Goal: Transaction & Acquisition: Purchase product/service

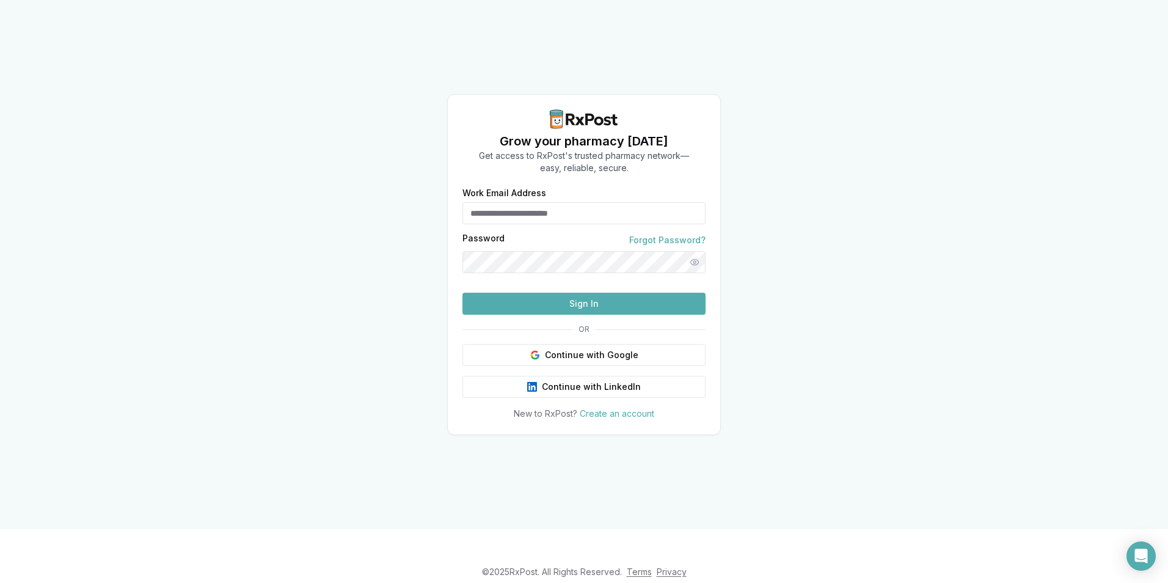
type input "**********"
click at [565, 315] on button "Sign In" at bounding box center [584, 304] width 243 height 22
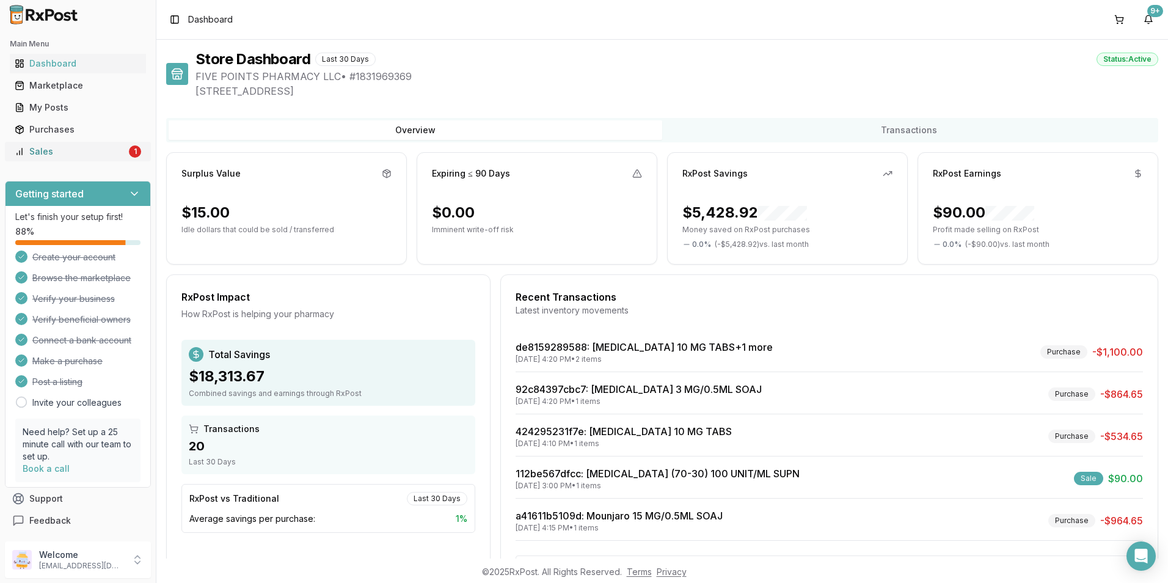
click at [45, 150] on div "Sales" at bounding box center [71, 151] width 112 height 12
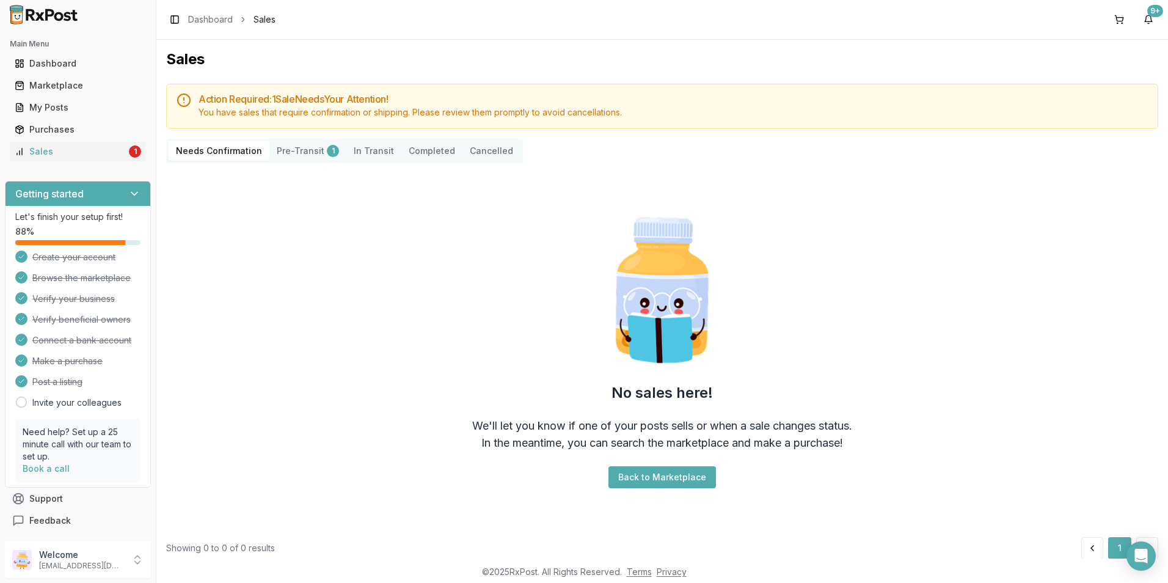
click at [302, 150] on button "Pre-Transit 1" at bounding box center [307, 151] width 77 height 20
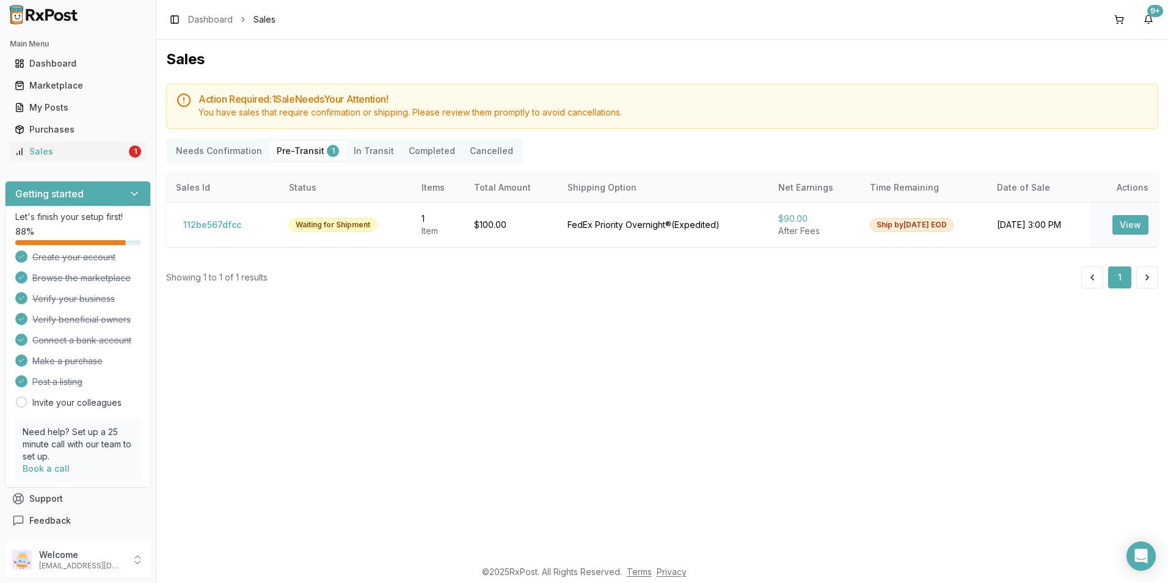
click at [361, 148] on Transit "In Transit" at bounding box center [373, 151] width 55 height 20
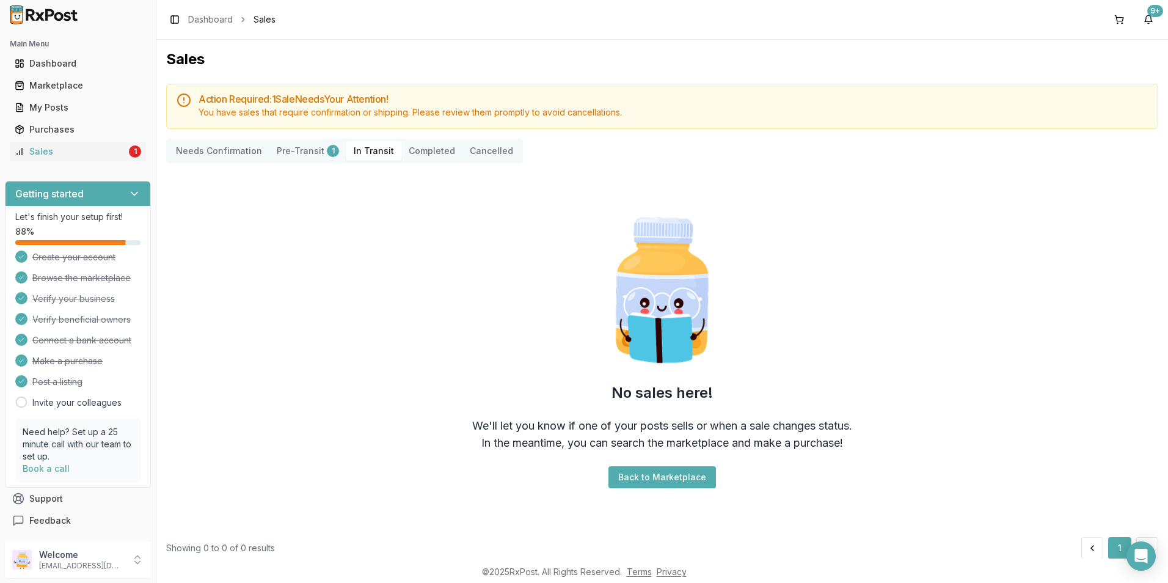
click at [307, 150] on button "Pre-Transit 1" at bounding box center [307, 151] width 77 height 20
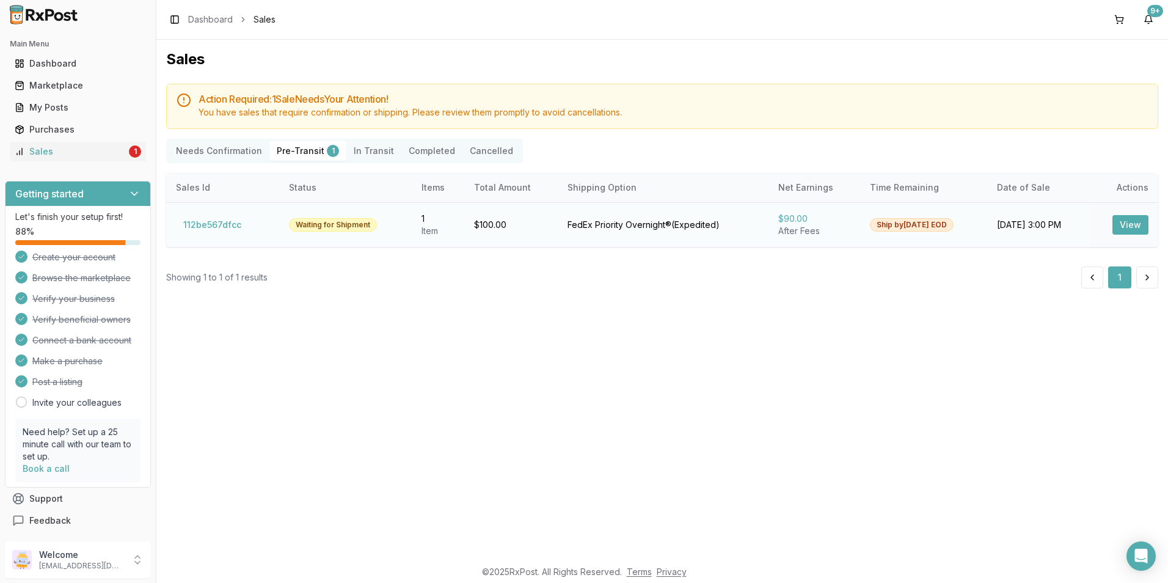
click at [1127, 225] on button "View" at bounding box center [1131, 225] width 36 height 20
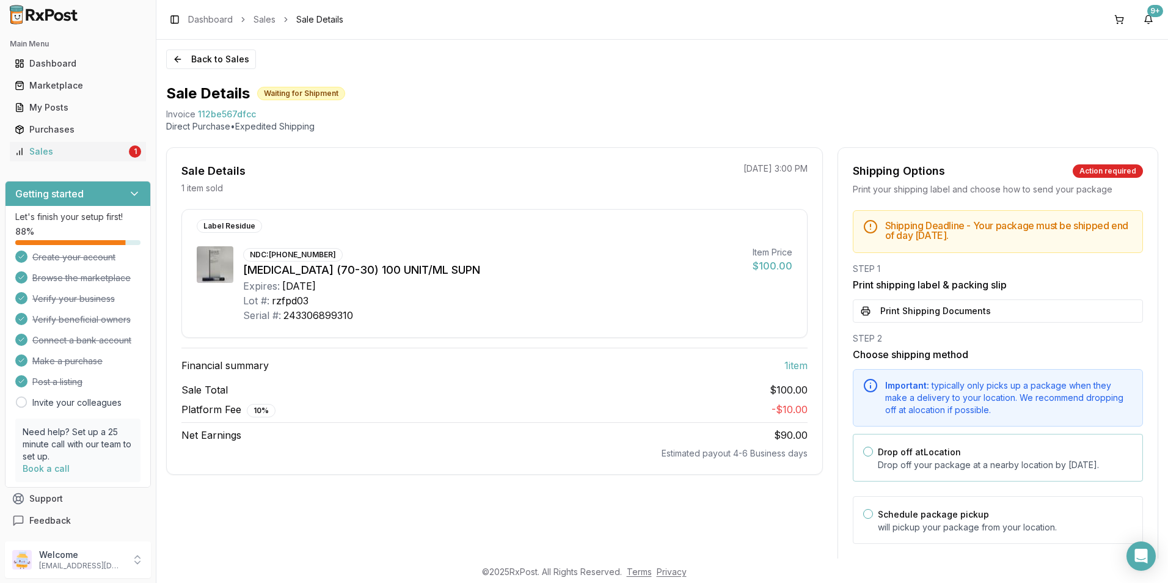
click at [867, 453] on button "Drop off at Location" at bounding box center [868, 452] width 10 height 10
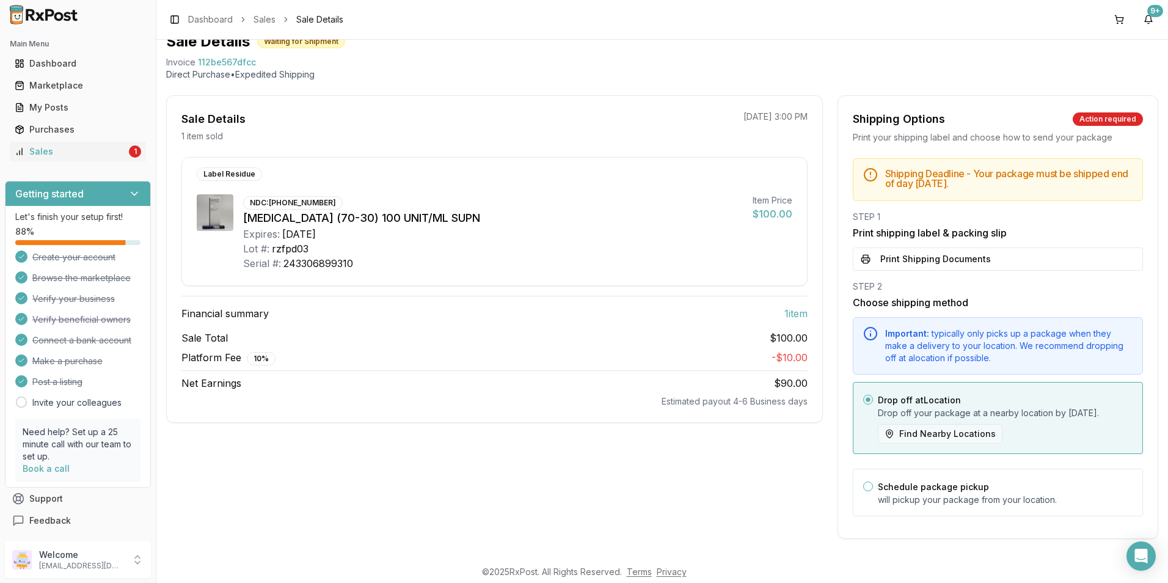
scroll to position [64, 0]
click at [924, 437] on button "Find Nearby Locations" at bounding box center [940, 434] width 125 height 20
click at [886, 433] on button "Find Nearby Locations" at bounding box center [940, 434] width 125 height 20
click at [920, 430] on button "Find Nearby Locations" at bounding box center [940, 434] width 125 height 20
click at [921, 430] on button "Find Nearby Locations" at bounding box center [940, 434] width 125 height 20
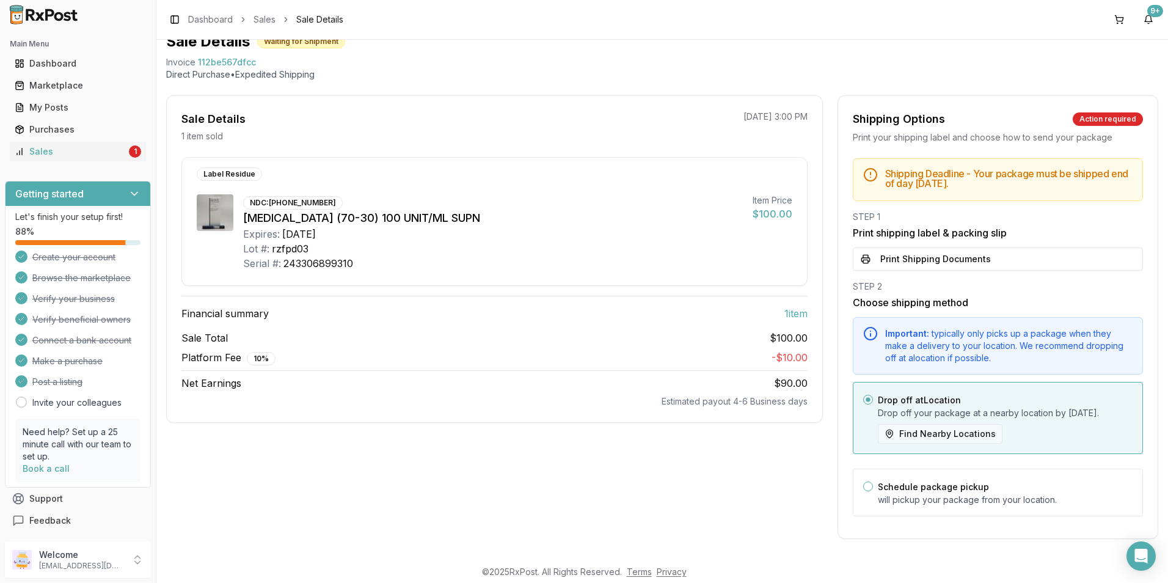
click at [939, 430] on button "Find Nearby Locations" at bounding box center [940, 434] width 125 height 20
click at [942, 430] on button "Find Nearby Locations" at bounding box center [940, 434] width 125 height 20
click at [959, 430] on button "Find Nearby Locations" at bounding box center [940, 434] width 125 height 20
click at [960, 430] on button "Find Nearby Locations" at bounding box center [940, 434] width 125 height 20
drag, startPoint x: 965, startPoint y: 431, endPoint x: 972, endPoint y: 433, distance: 7.0
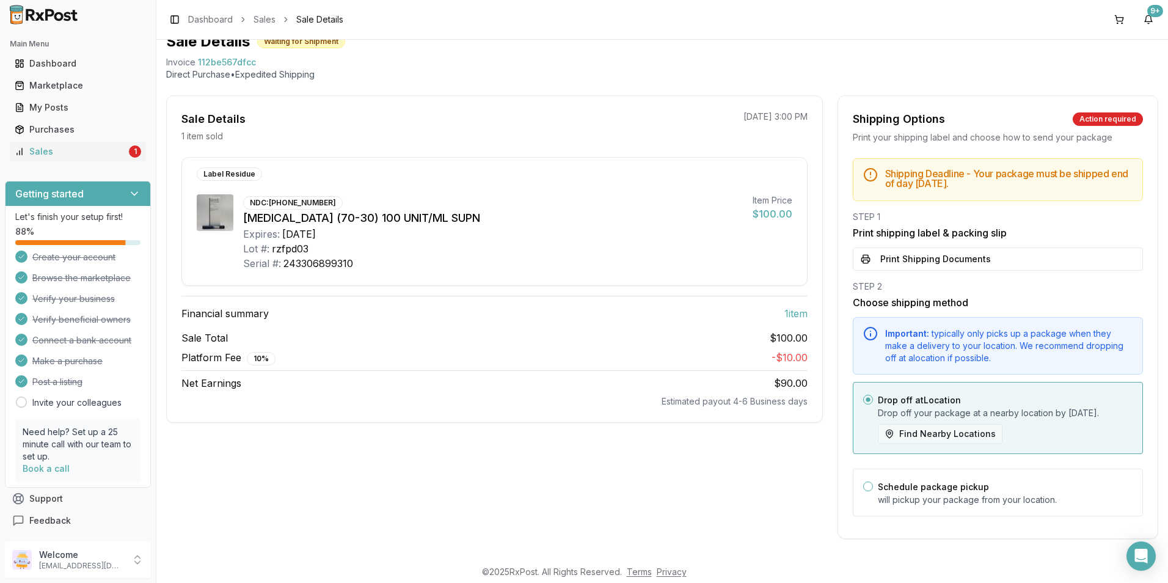
click at [967, 431] on button "Find Nearby Locations" at bounding box center [940, 434] width 125 height 20
drag, startPoint x: 972, startPoint y: 433, endPoint x: 989, endPoint y: 429, distance: 16.9
click at [973, 434] on button "Find Nearby Locations" at bounding box center [940, 434] width 125 height 20
click at [955, 433] on button "Find Nearby Locations" at bounding box center [940, 434] width 125 height 20
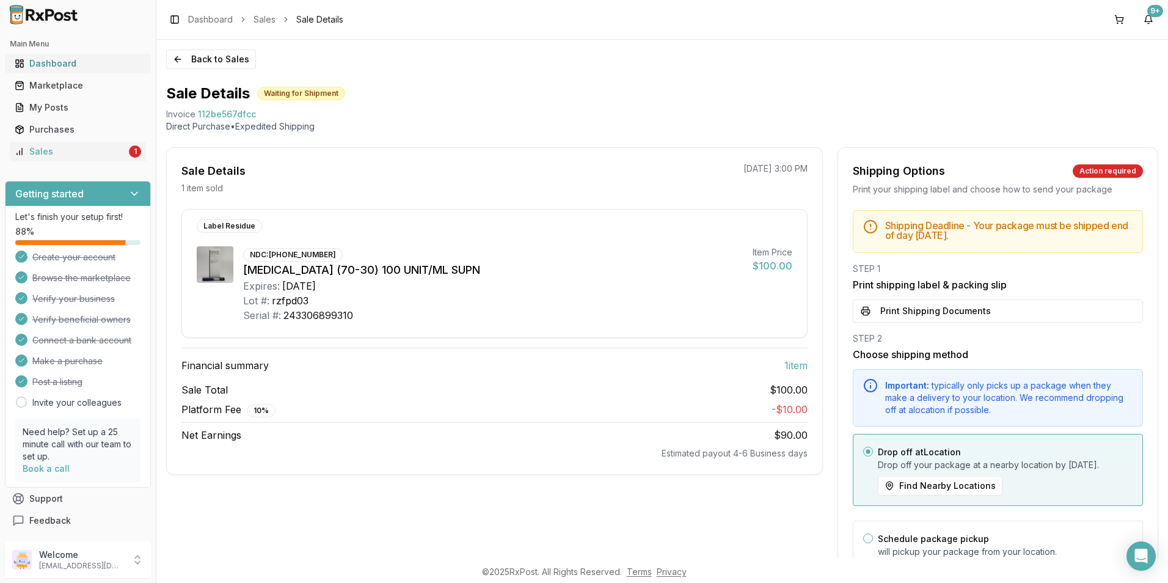
click at [48, 63] on div "Dashboard" at bounding box center [78, 63] width 126 height 12
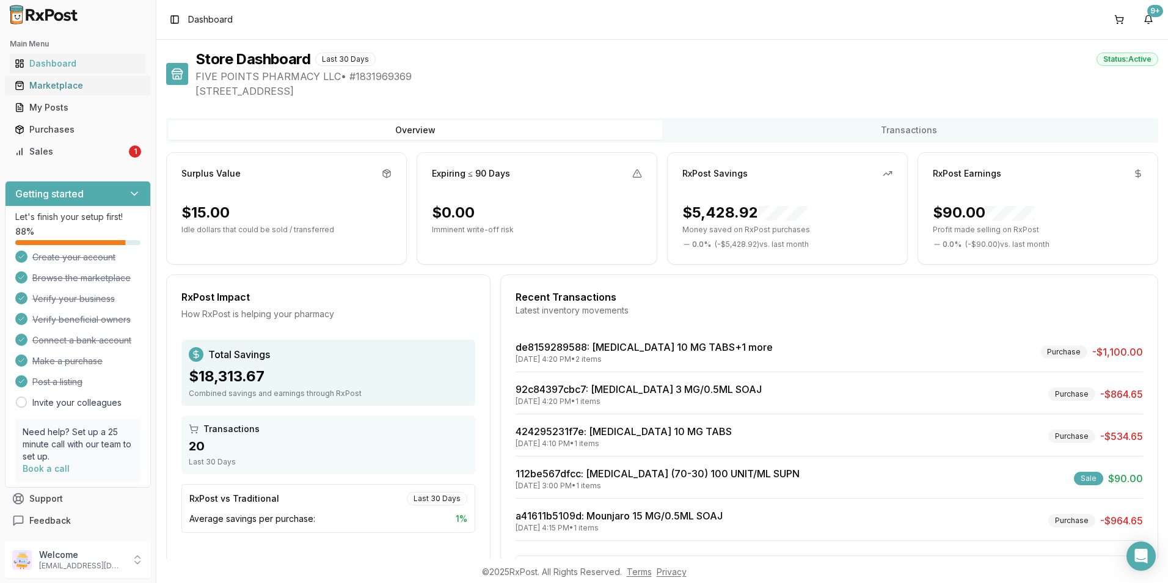
click at [31, 81] on div "Marketplace" at bounding box center [78, 85] width 126 height 12
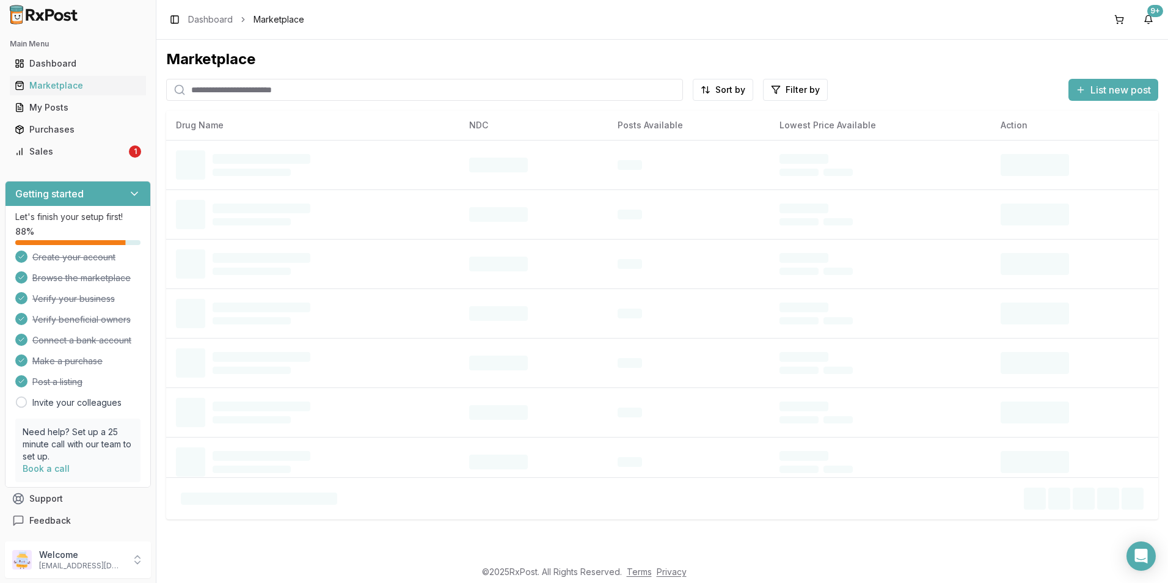
click at [213, 90] on input "search" at bounding box center [424, 90] width 517 height 22
type input "******"
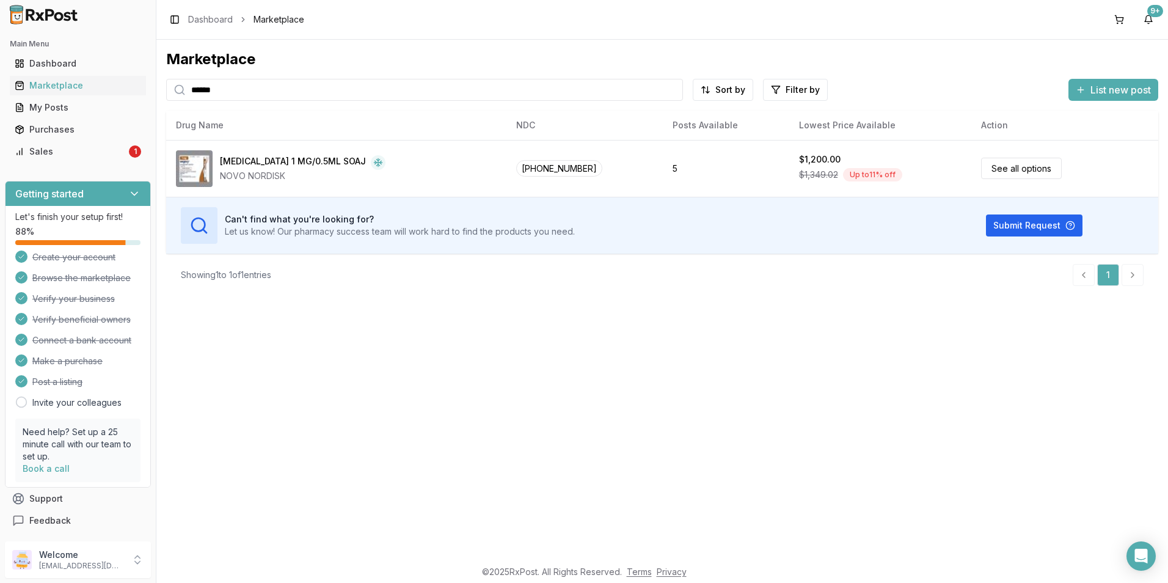
drag, startPoint x: 250, startPoint y: 93, endPoint x: 172, endPoint y: 101, distance: 79.3
click at [172, 101] on div "Marketplace ****** Sort by Filter by List new post Card Table NDC: [PHONE_NUMBE…" at bounding box center [662, 172] width 992 height 246
type input "*******"
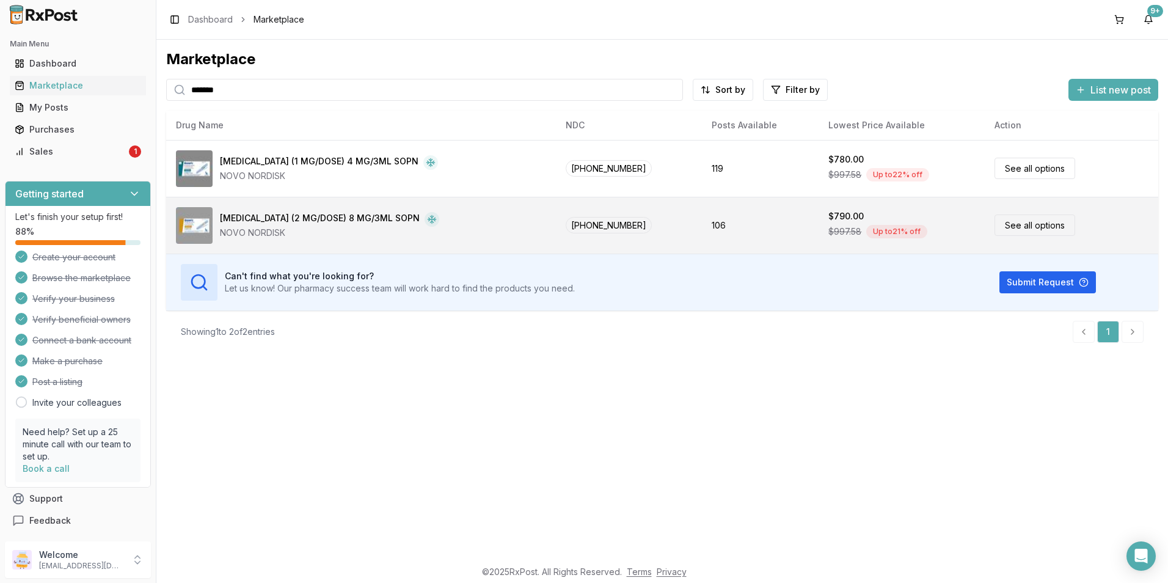
click at [288, 225] on div "[MEDICAL_DATA] (2 MG/DOSE) 8 MG/3ML SOPN" at bounding box center [320, 219] width 200 height 15
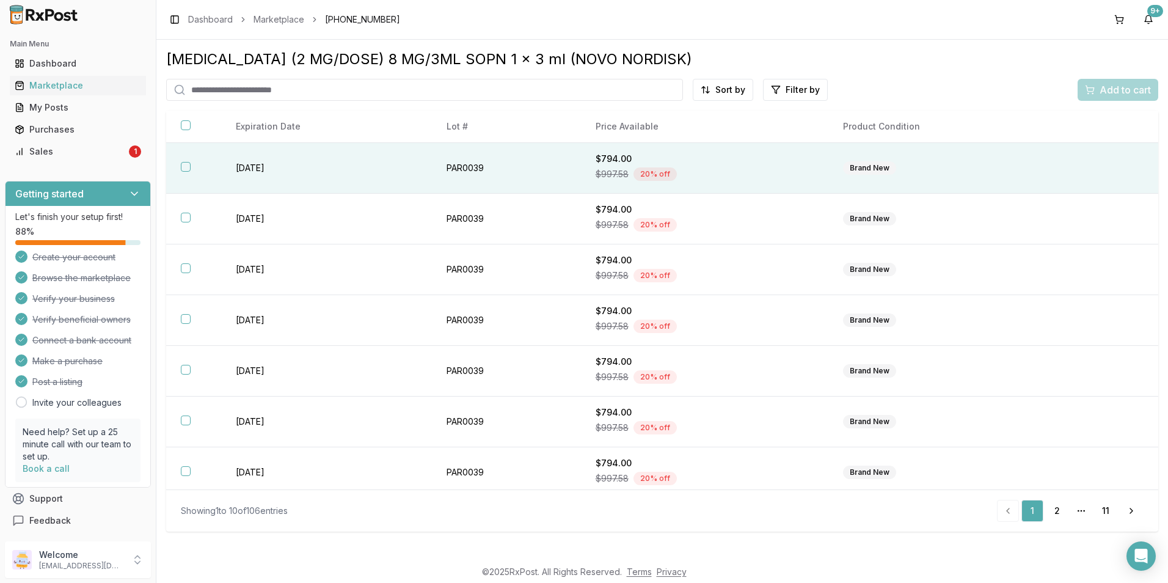
click at [186, 168] on button "button" at bounding box center [186, 167] width 10 height 10
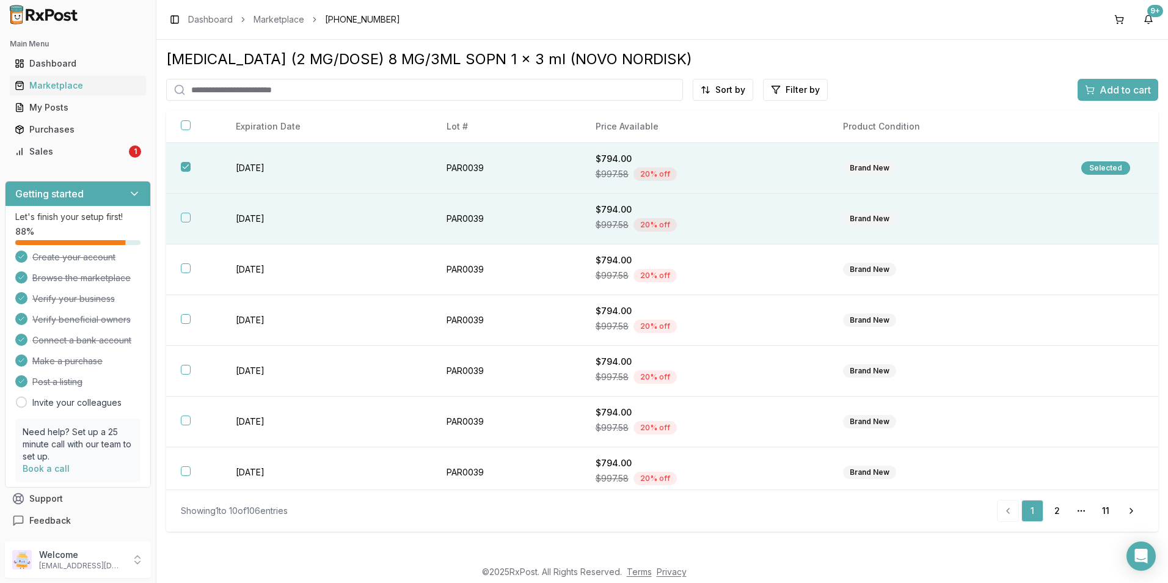
click at [181, 216] on button "button" at bounding box center [186, 218] width 10 height 10
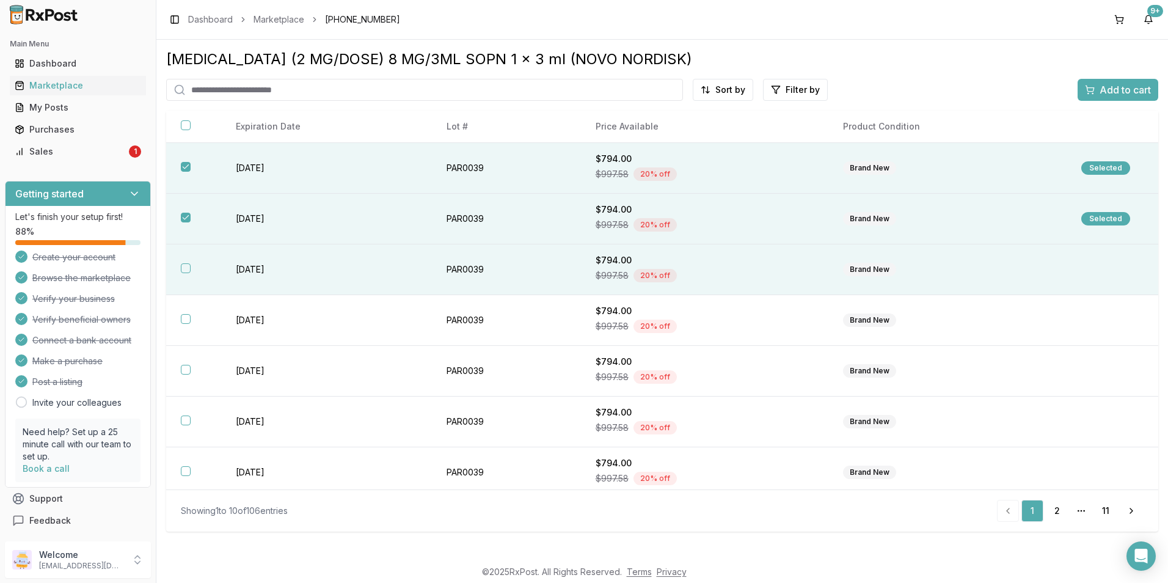
click at [183, 266] on button "button" at bounding box center [186, 268] width 10 height 10
click at [1117, 97] on span "Add to cart" at bounding box center [1125, 89] width 51 height 15
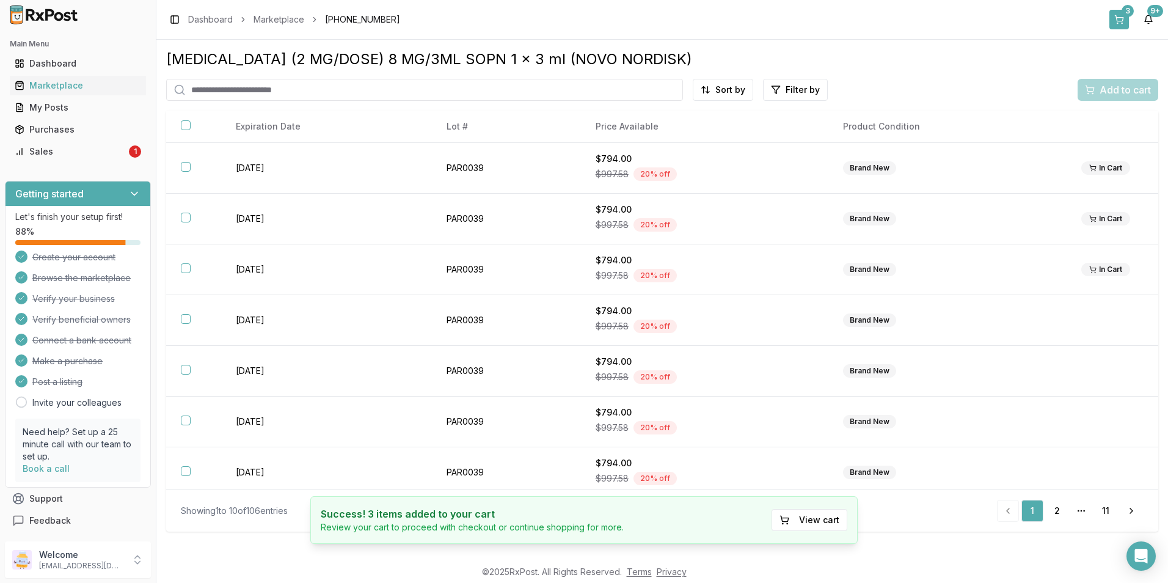
click at [1122, 15] on div "3" at bounding box center [1128, 11] width 12 height 12
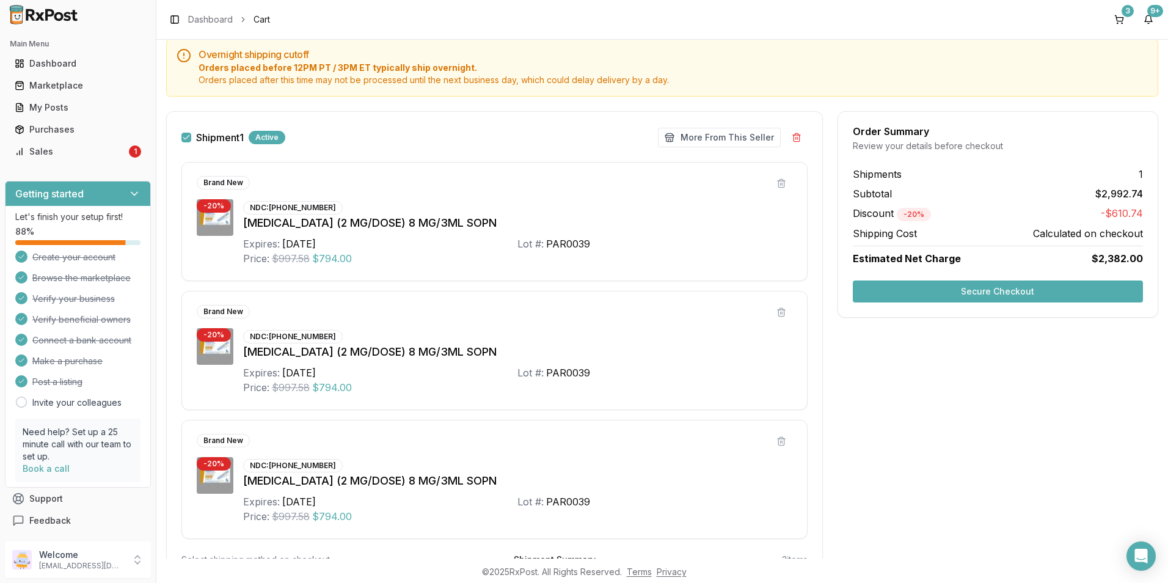
scroll to position [122, 0]
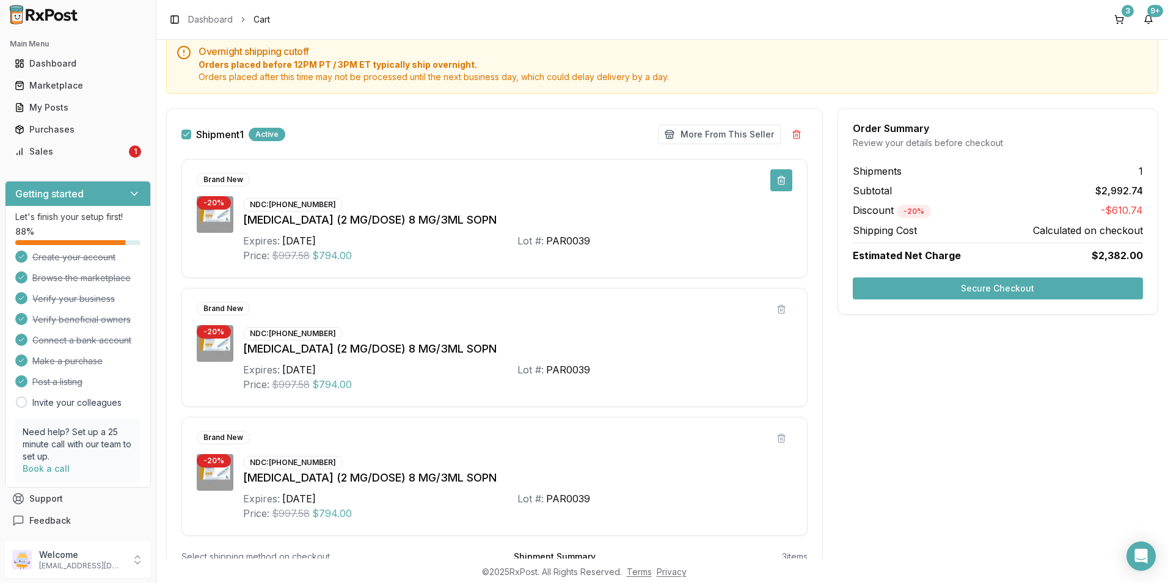
click at [778, 185] on button at bounding box center [781, 180] width 22 height 22
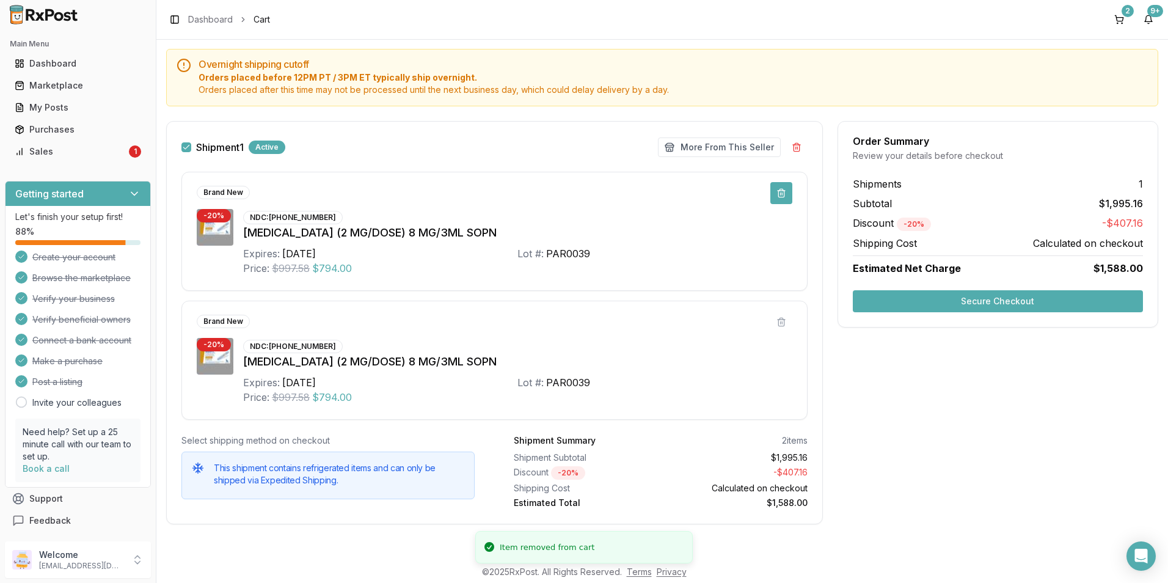
click at [777, 196] on button at bounding box center [781, 193] width 22 height 22
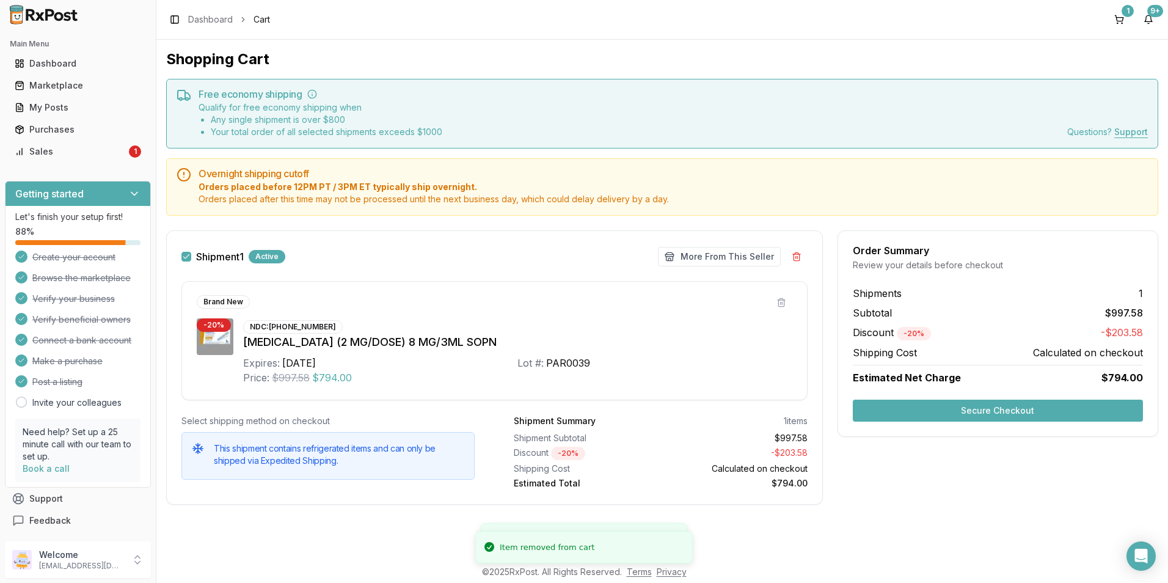
scroll to position [0, 0]
click at [48, 86] on div "Marketplace" at bounding box center [78, 85] width 126 height 12
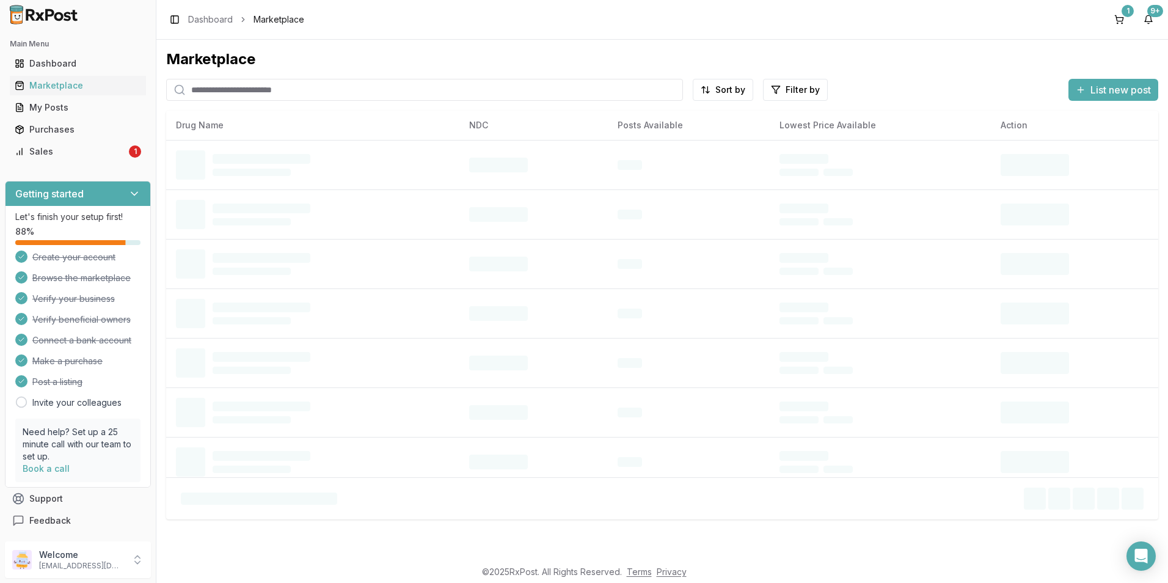
click at [256, 89] on input "search" at bounding box center [424, 90] width 517 height 22
type input "*******"
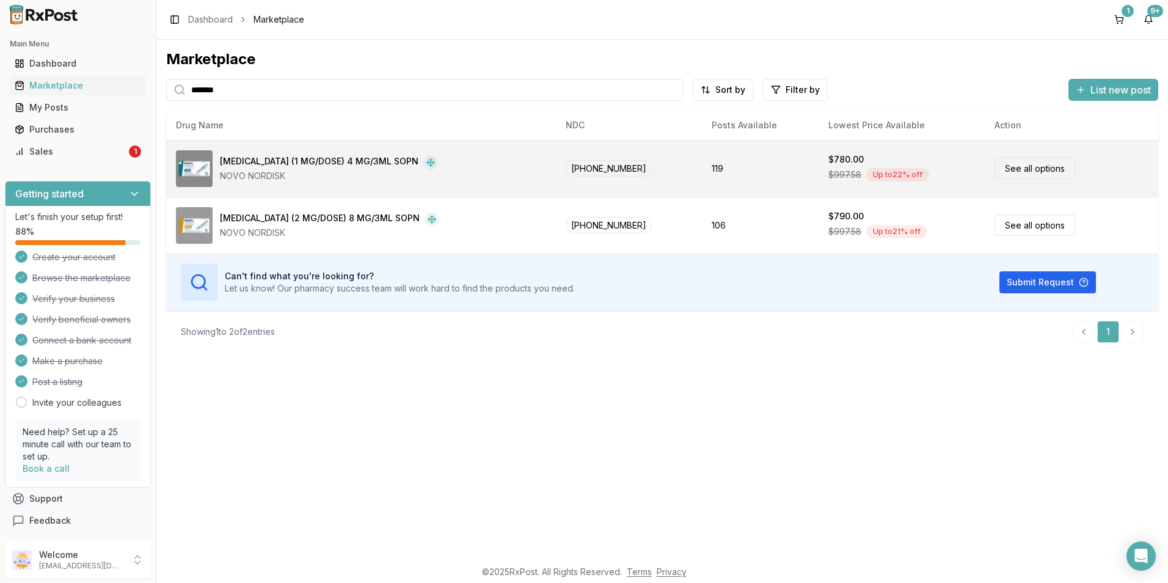
click at [321, 166] on div "[MEDICAL_DATA] (1 MG/DOSE) 4 MG/3ML SOPN" at bounding box center [319, 162] width 199 height 15
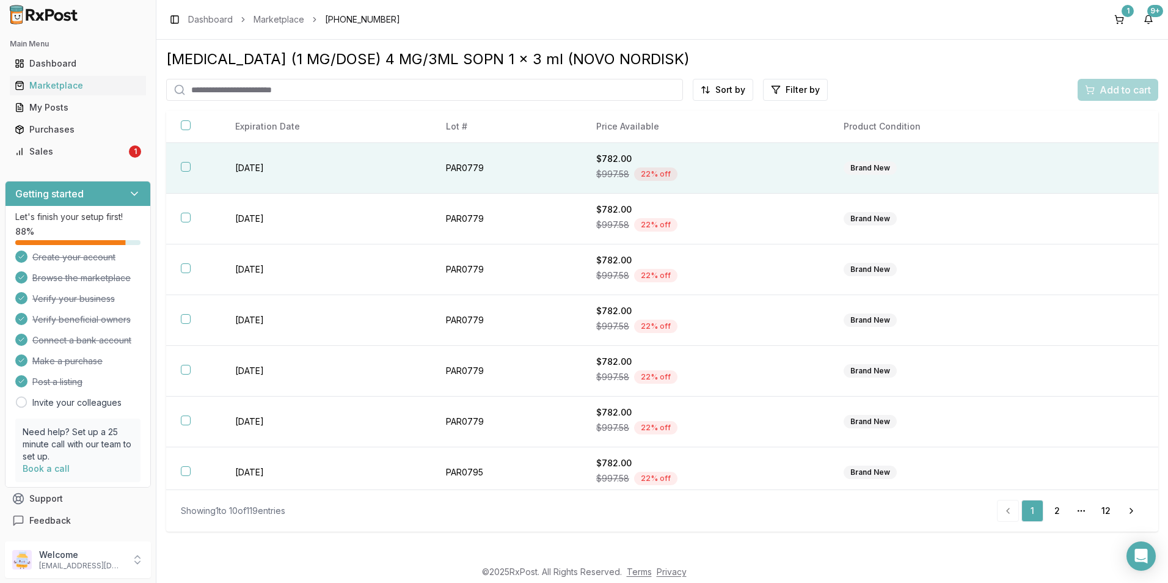
click at [185, 169] on button "button" at bounding box center [186, 167] width 10 height 10
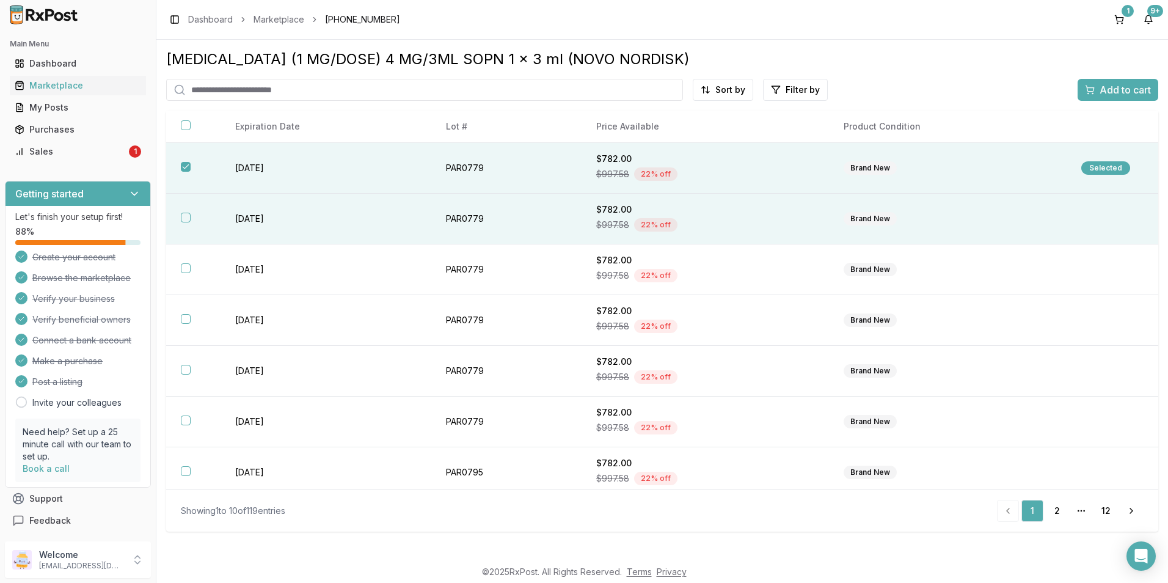
click at [188, 216] on button "button" at bounding box center [186, 218] width 10 height 10
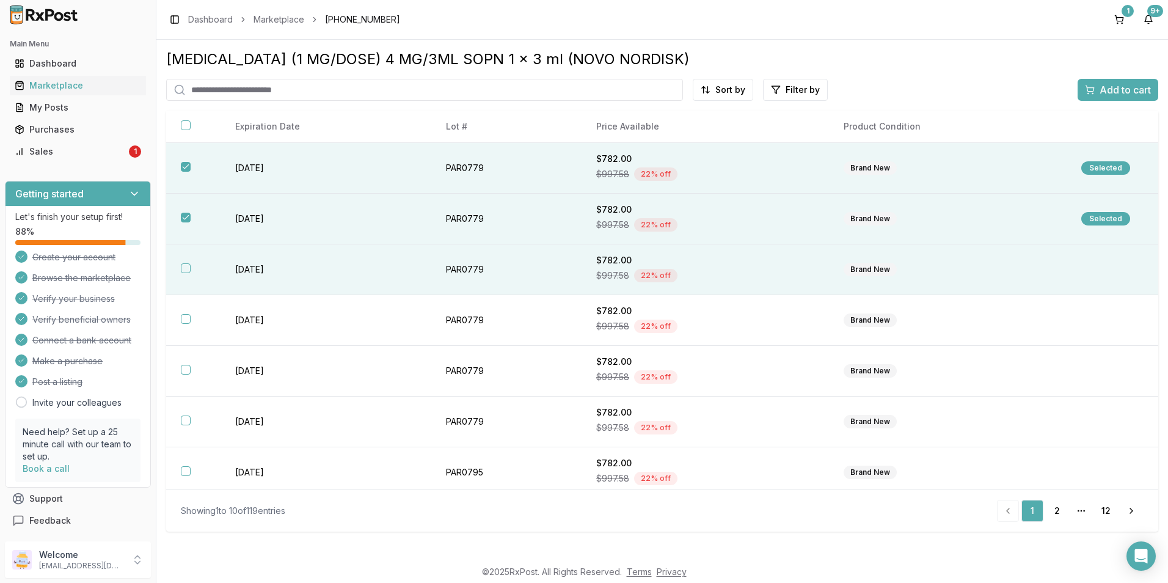
click at [185, 273] on th at bounding box center [193, 269] width 54 height 51
click at [1119, 91] on span "Add to cart" at bounding box center [1125, 89] width 51 height 15
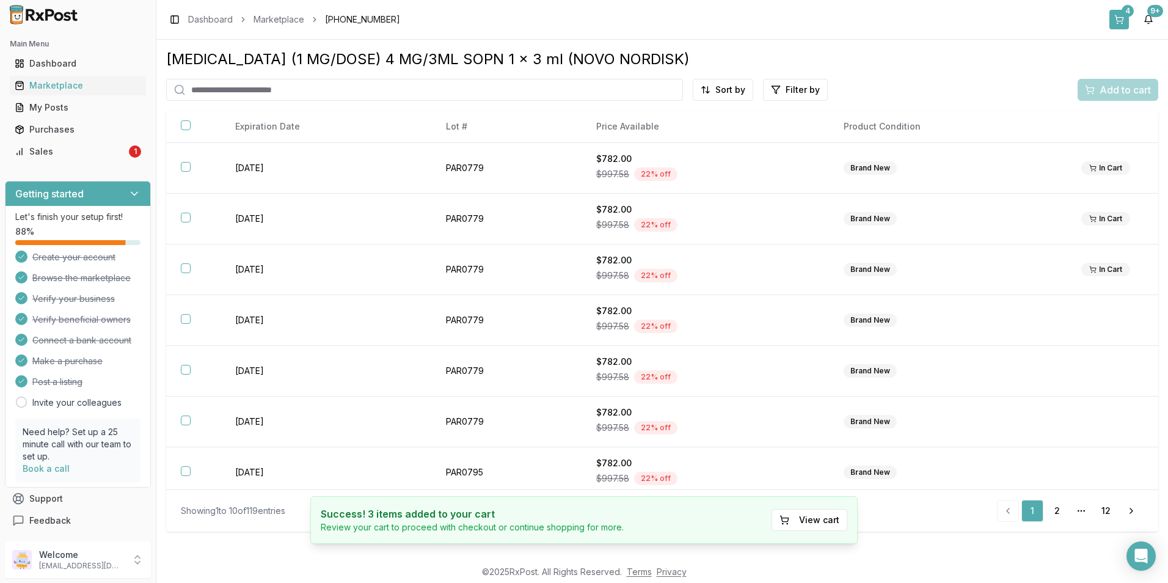
click at [1125, 23] on button "4" at bounding box center [1120, 20] width 20 height 20
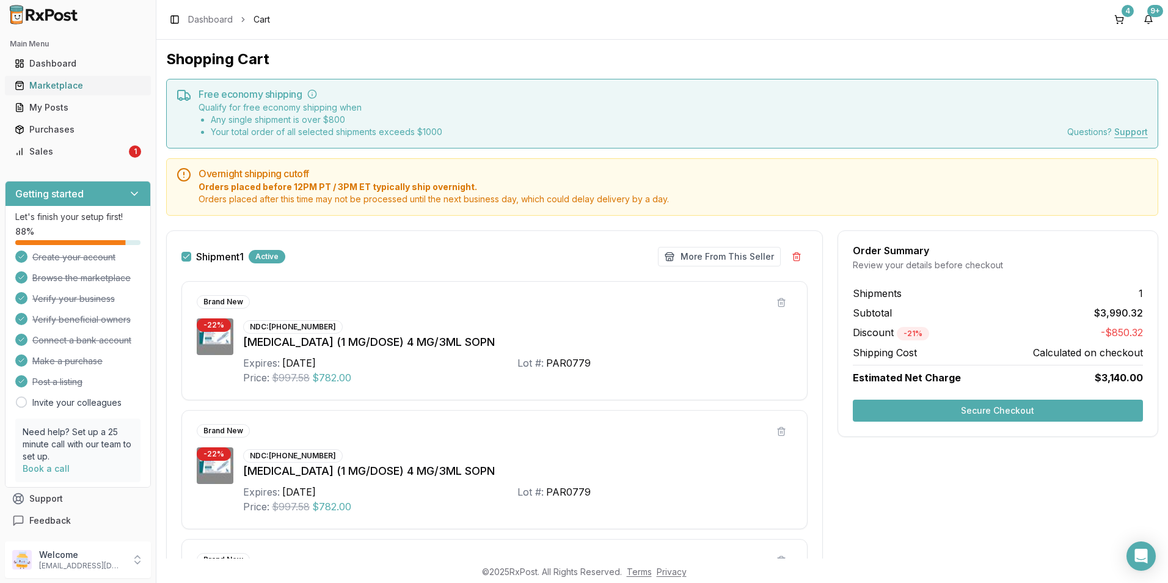
click at [43, 83] on div "Marketplace" at bounding box center [78, 85] width 126 height 12
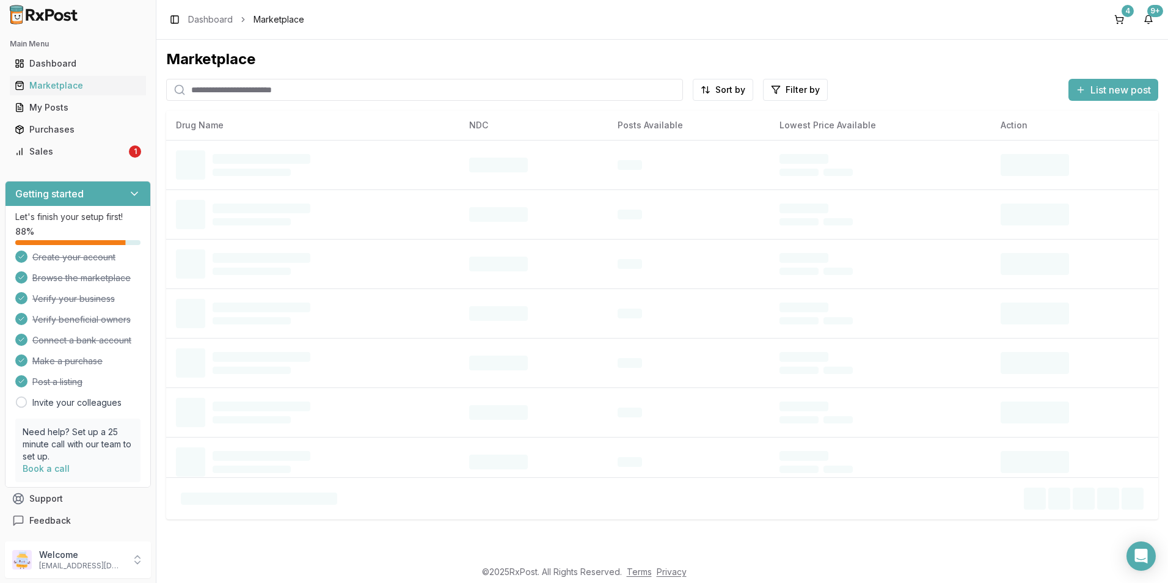
click at [315, 86] on input "search" at bounding box center [424, 90] width 517 height 22
type input "*********"
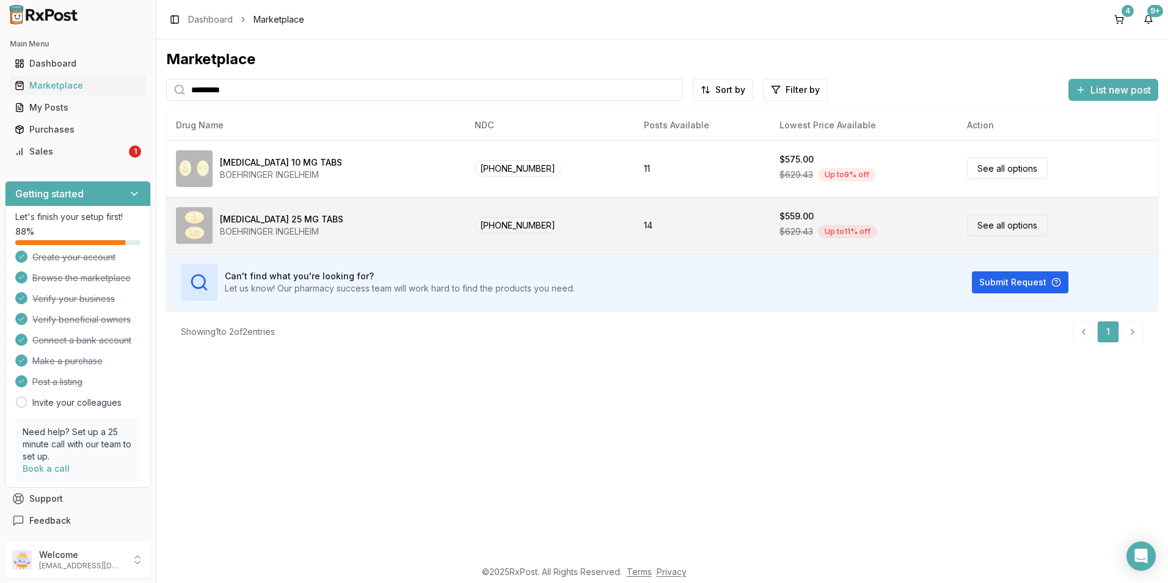
click at [348, 233] on div "[MEDICAL_DATA] 25 MG TABS BOEHRINGER INGELHEIM" at bounding box center [315, 225] width 279 height 37
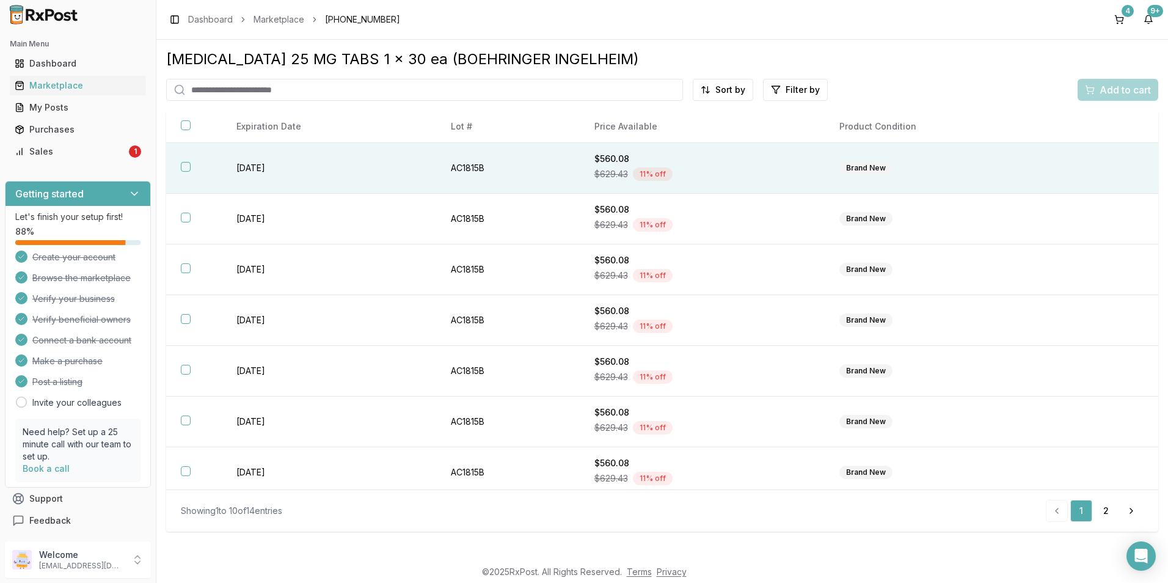
click at [183, 168] on button "button" at bounding box center [186, 167] width 10 height 10
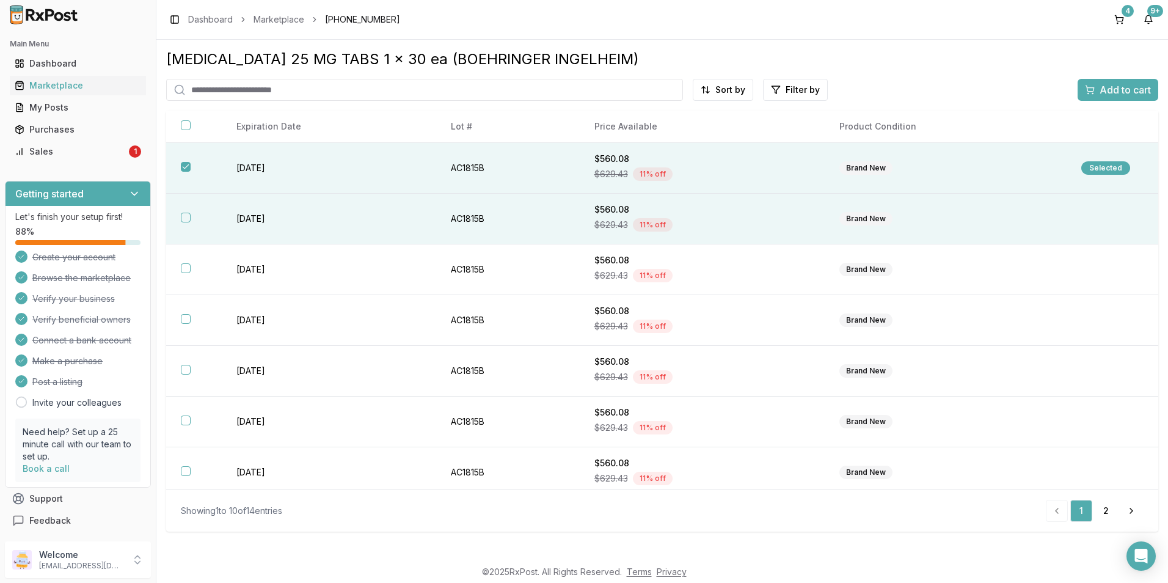
click at [183, 214] on button "button" at bounding box center [186, 218] width 10 height 10
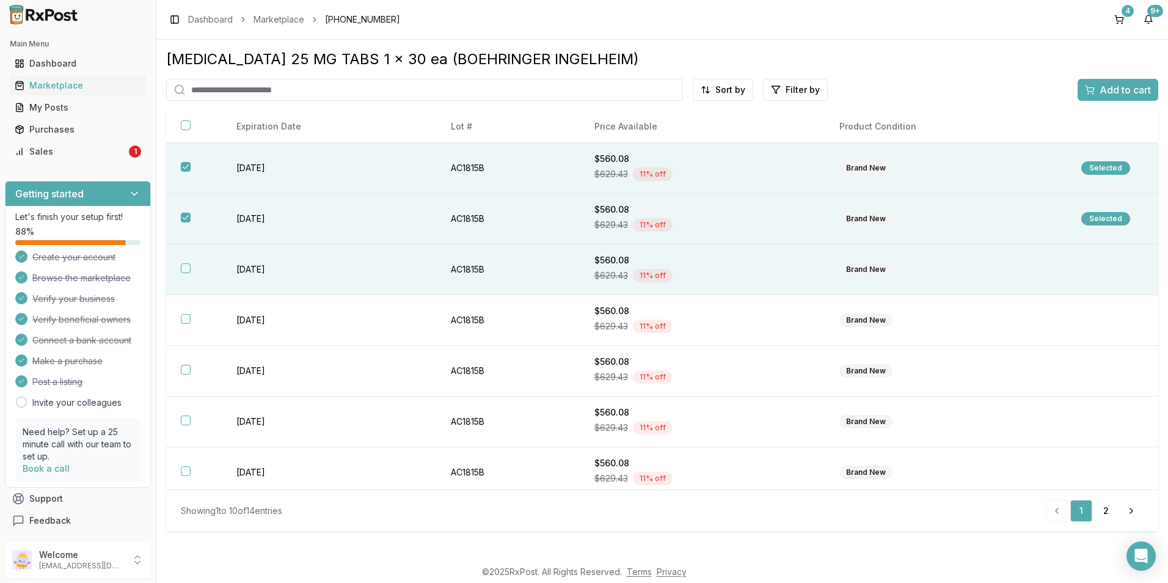
click at [189, 266] on button "button" at bounding box center [186, 268] width 10 height 10
click at [1139, 93] on span "Add to cart" at bounding box center [1125, 89] width 51 height 15
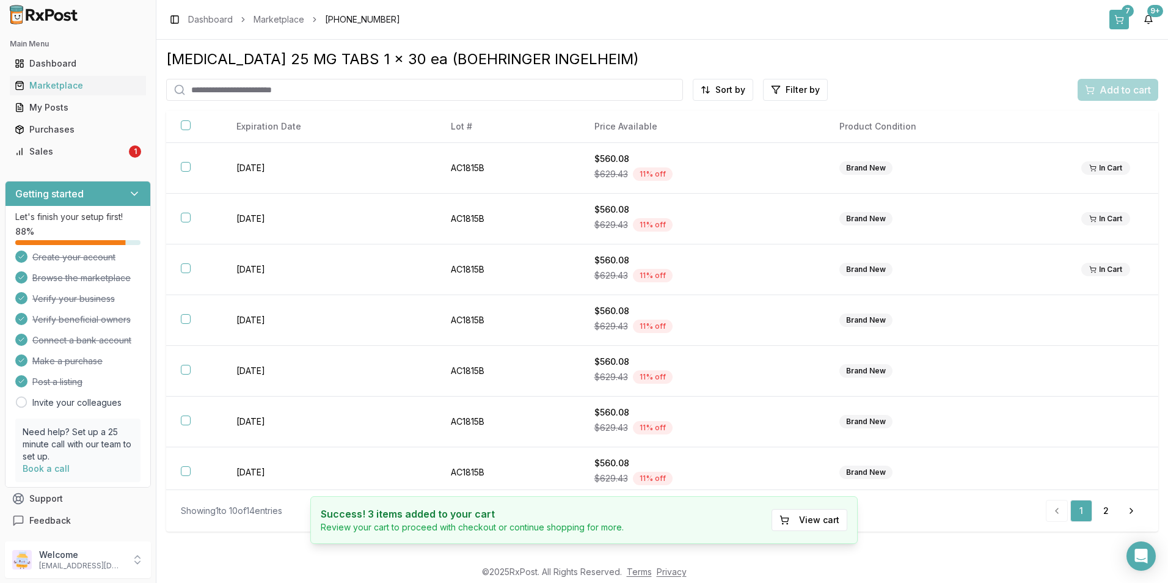
click at [1120, 17] on button "7" at bounding box center [1120, 20] width 20 height 20
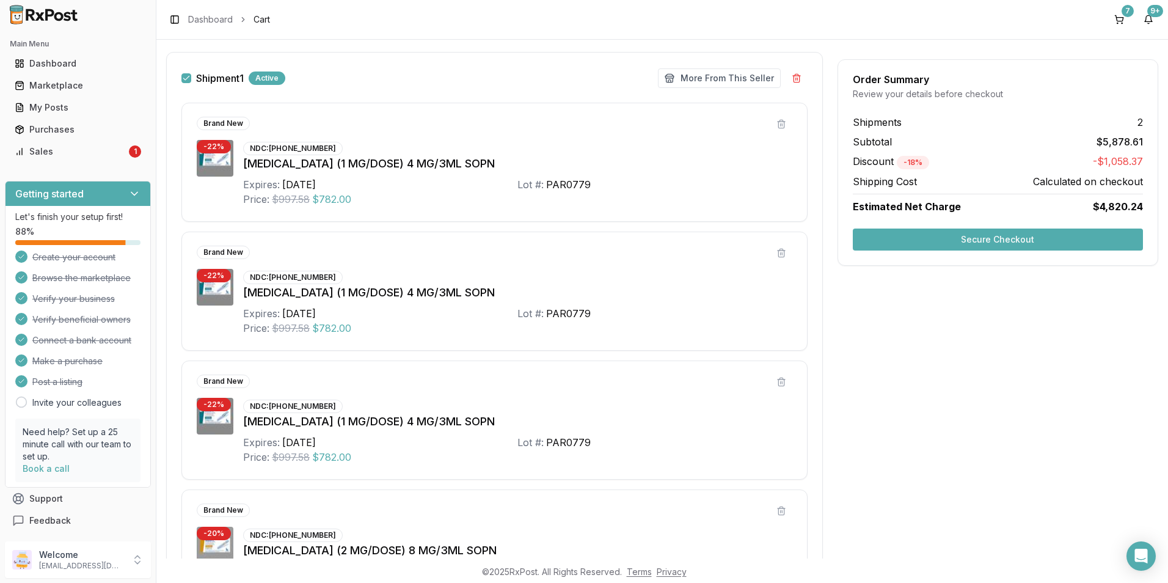
scroll to position [183, 0]
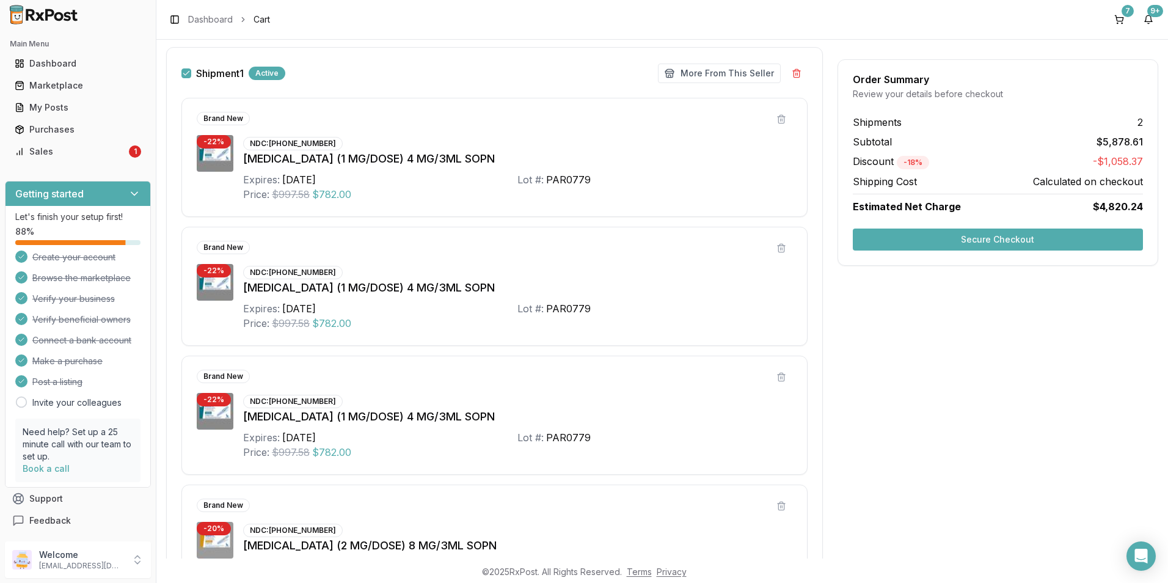
click at [976, 236] on button "Secure Checkout" at bounding box center [998, 240] width 290 height 22
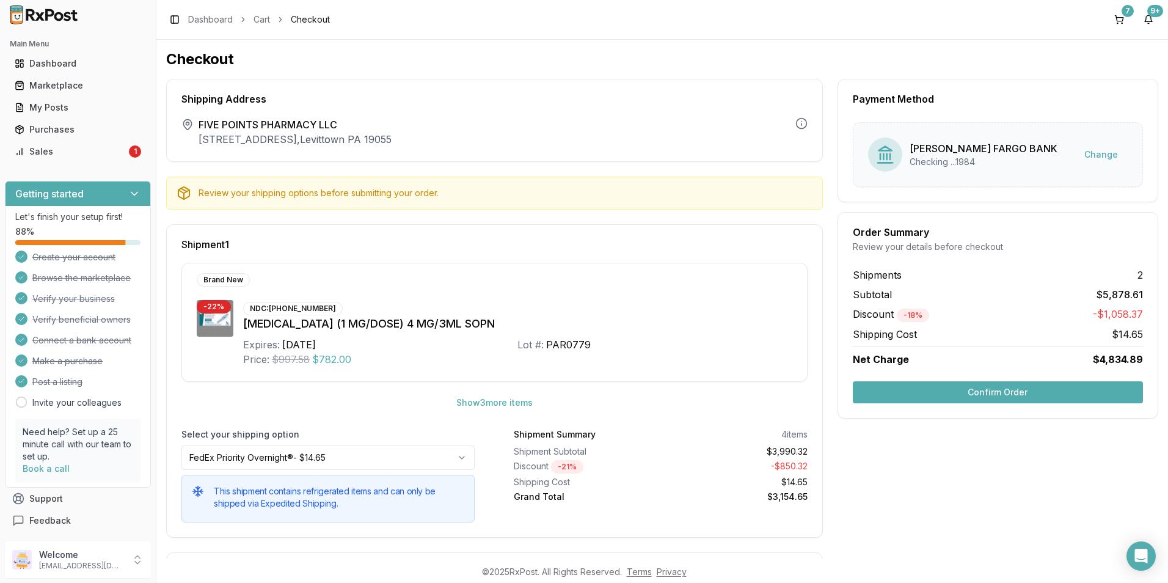
click at [1002, 395] on button "Confirm Order" at bounding box center [998, 392] width 290 height 22
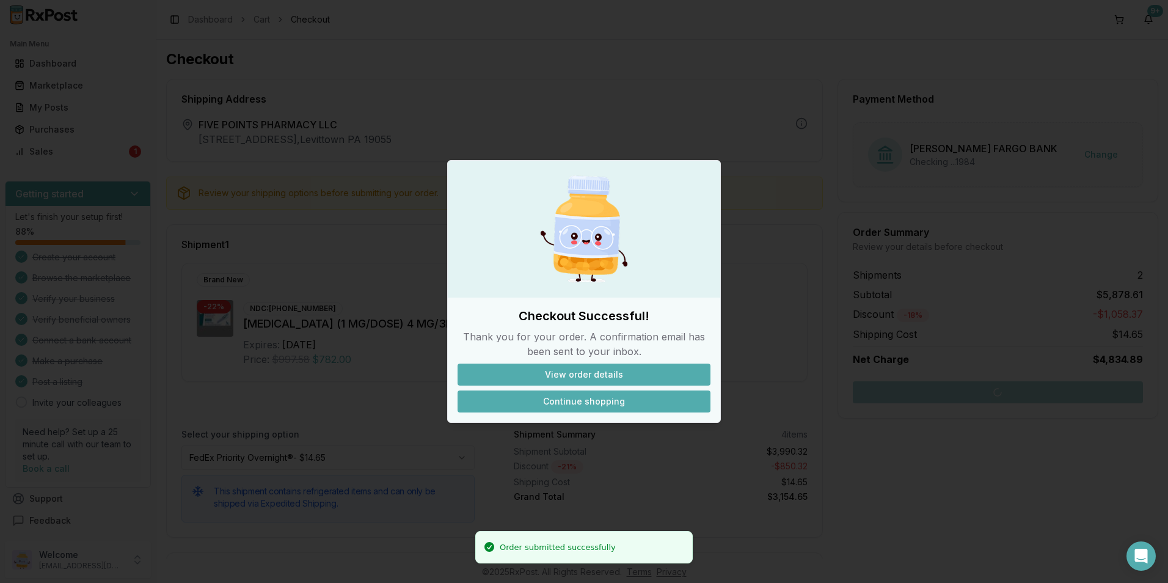
click at [560, 404] on button "Continue shopping" at bounding box center [584, 401] width 253 height 22
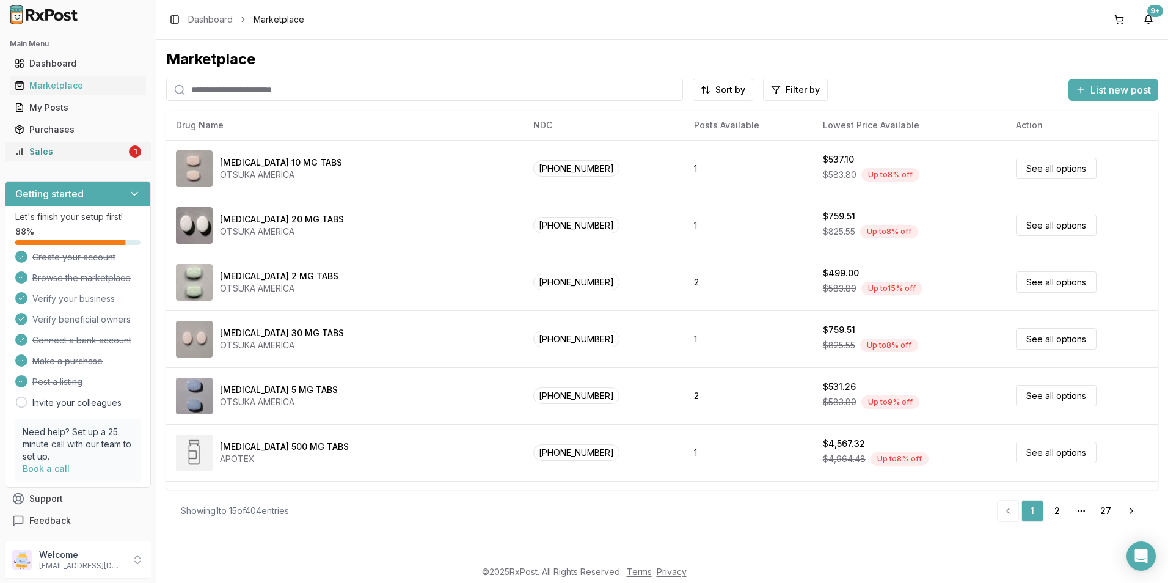
click at [47, 148] on div "Sales" at bounding box center [71, 151] width 112 height 12
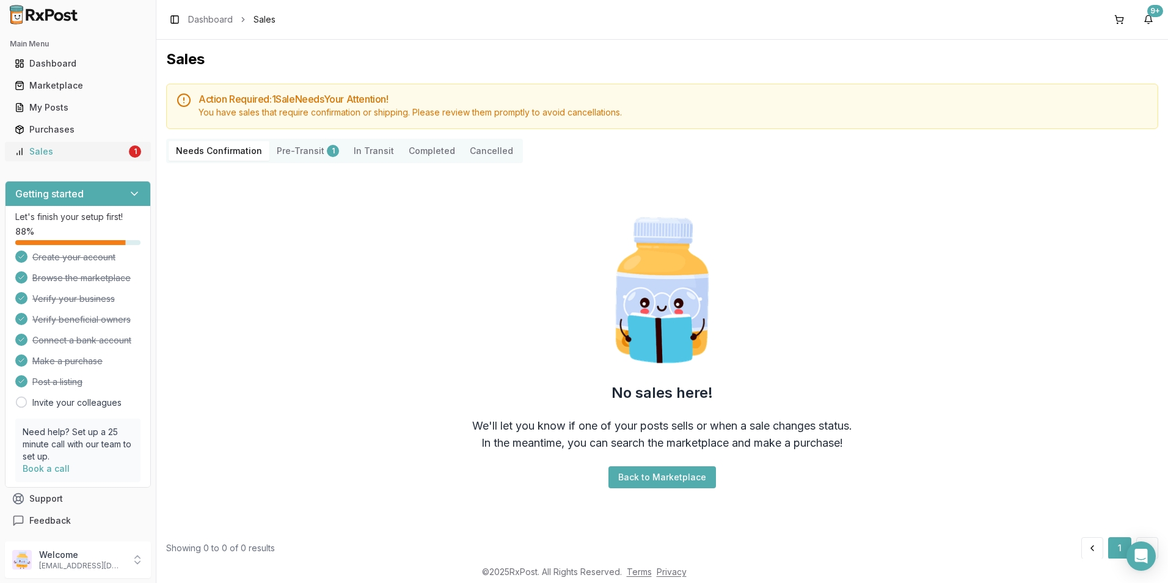
click at [68, 149] on div "Sales" at bounding box center [71, 151] width 112 height 12
click at [61, 60] on div "Dashboard" at bounding box center [78, 63] width 126 height 12
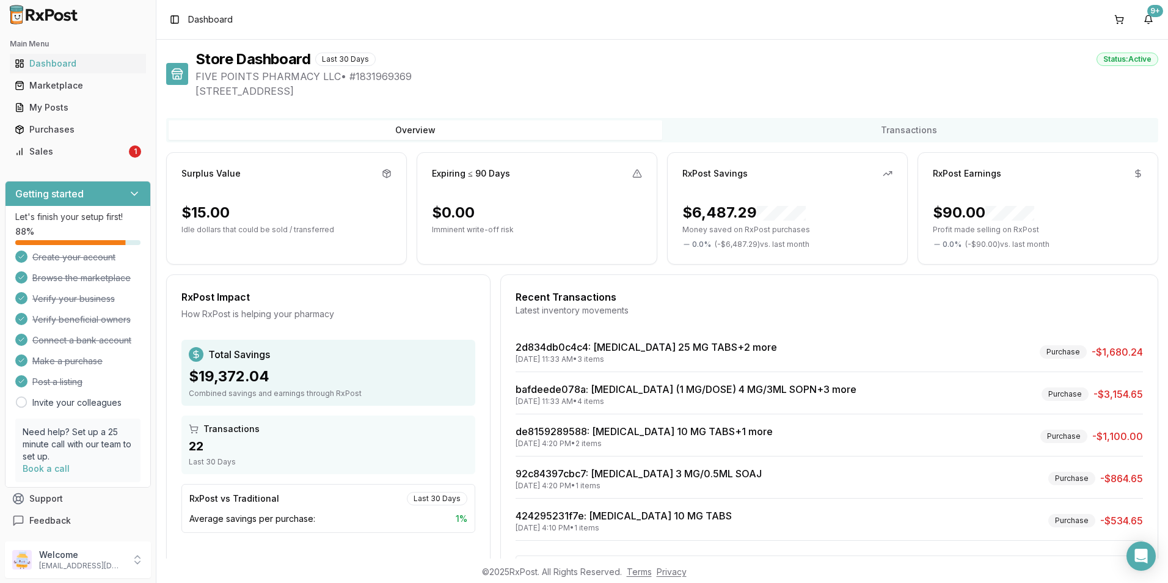
click at [535, 86] on span "[STREET_ADDRESS]" at bounding box center [677, 91] width 963 height 15
